Goal: Check status: Check status

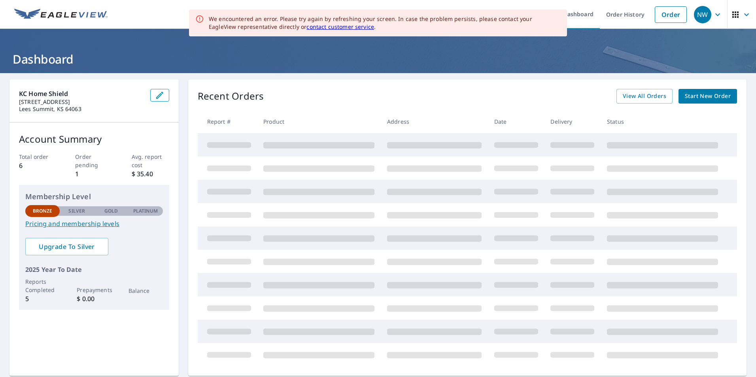
click at [164, 14] on ul "Dashboard Order History Order" at bounding box center [401, 14] width 578 height 29
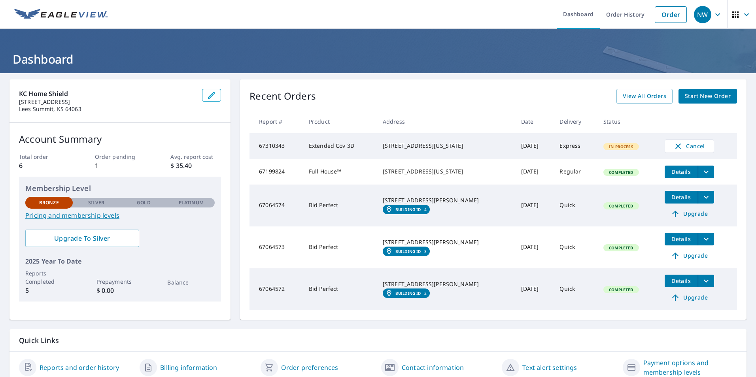
click at [607, 146] on span "In Process" at bounding box center [621, 147] width 34 height 6
drag, startPoint x: 607, startPoint y: 146, endPoint x: 567, endPoint y: 144, distance: 40.4
click at [567, 144] on td "Express" at bounding box center [575, 146] width 44 height 26
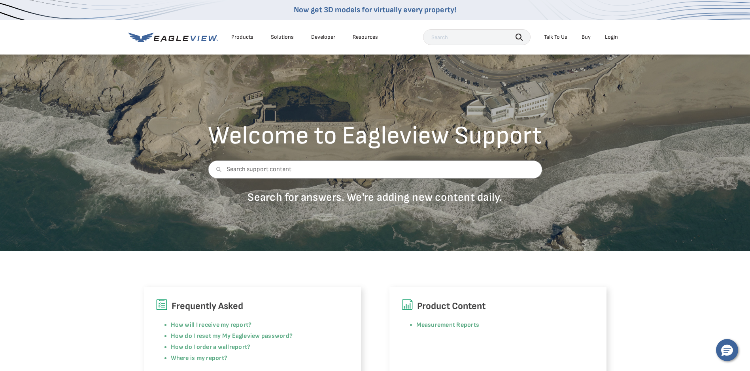
click at [616, 38] on div "Login" at bounding box center [611, 37] width 13 height 7
